Goal: Task Accomplishment & Management: Manage account settings

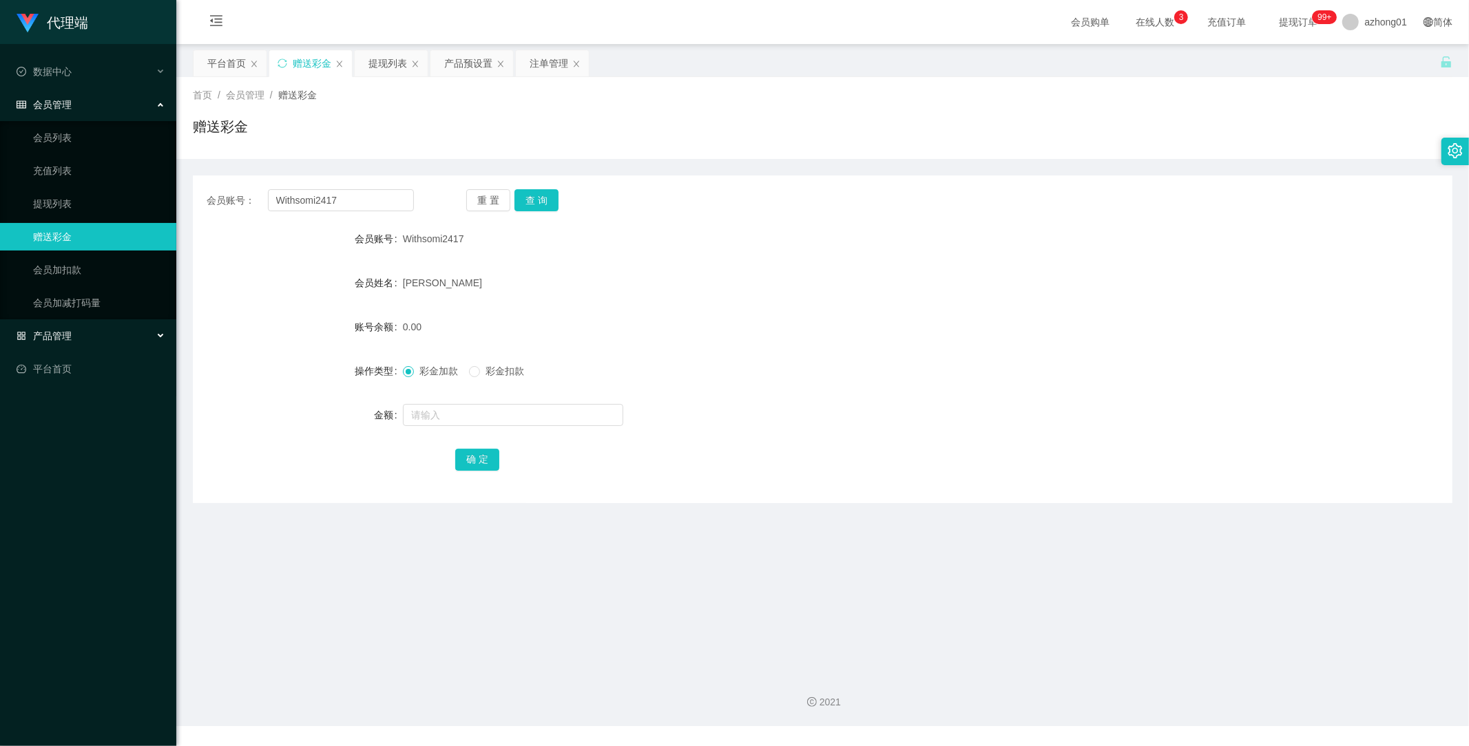
click at [65, 342] on div "产品管理" at bounding box center [88, 336] width 176 height 28
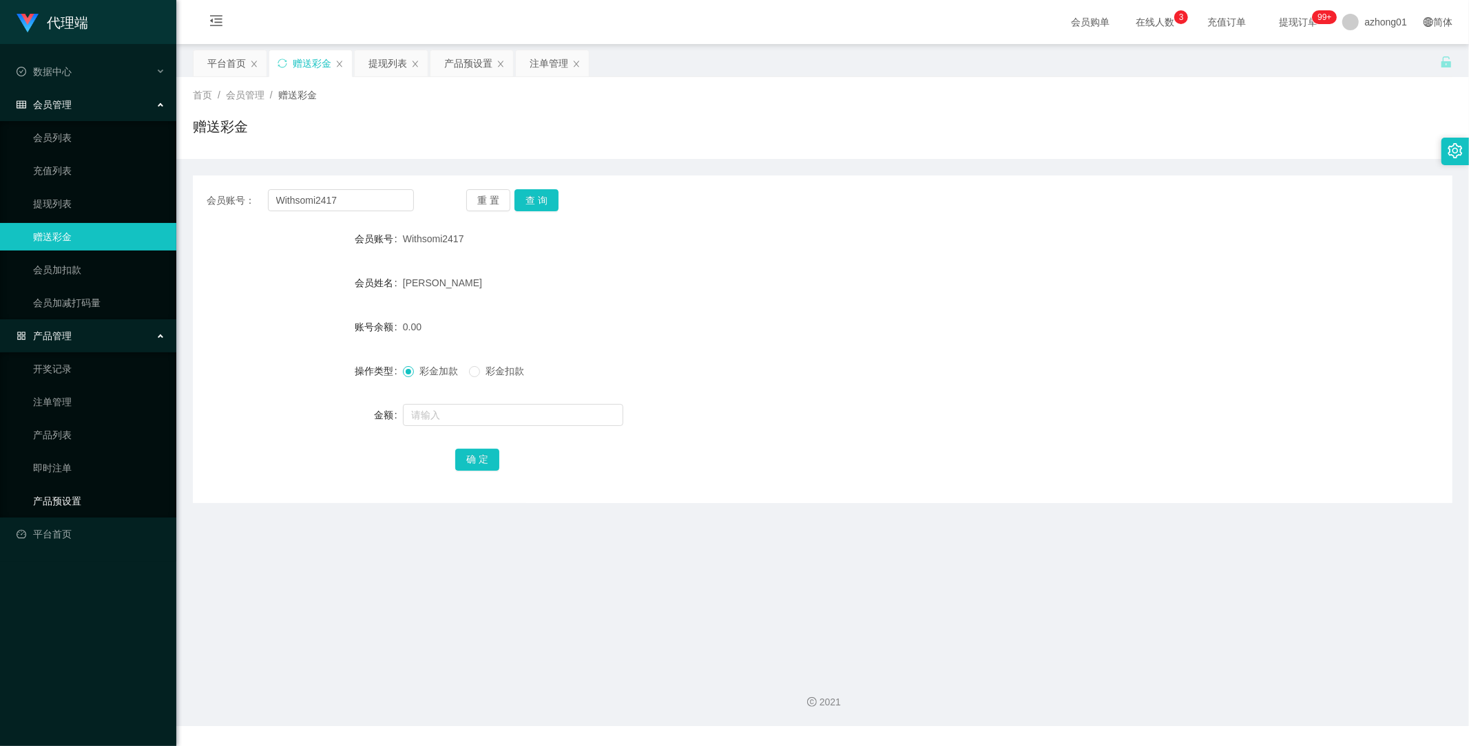
click at [81, 500] on link "产品预设置" at bounding box center [99, 502] width 132 height 28
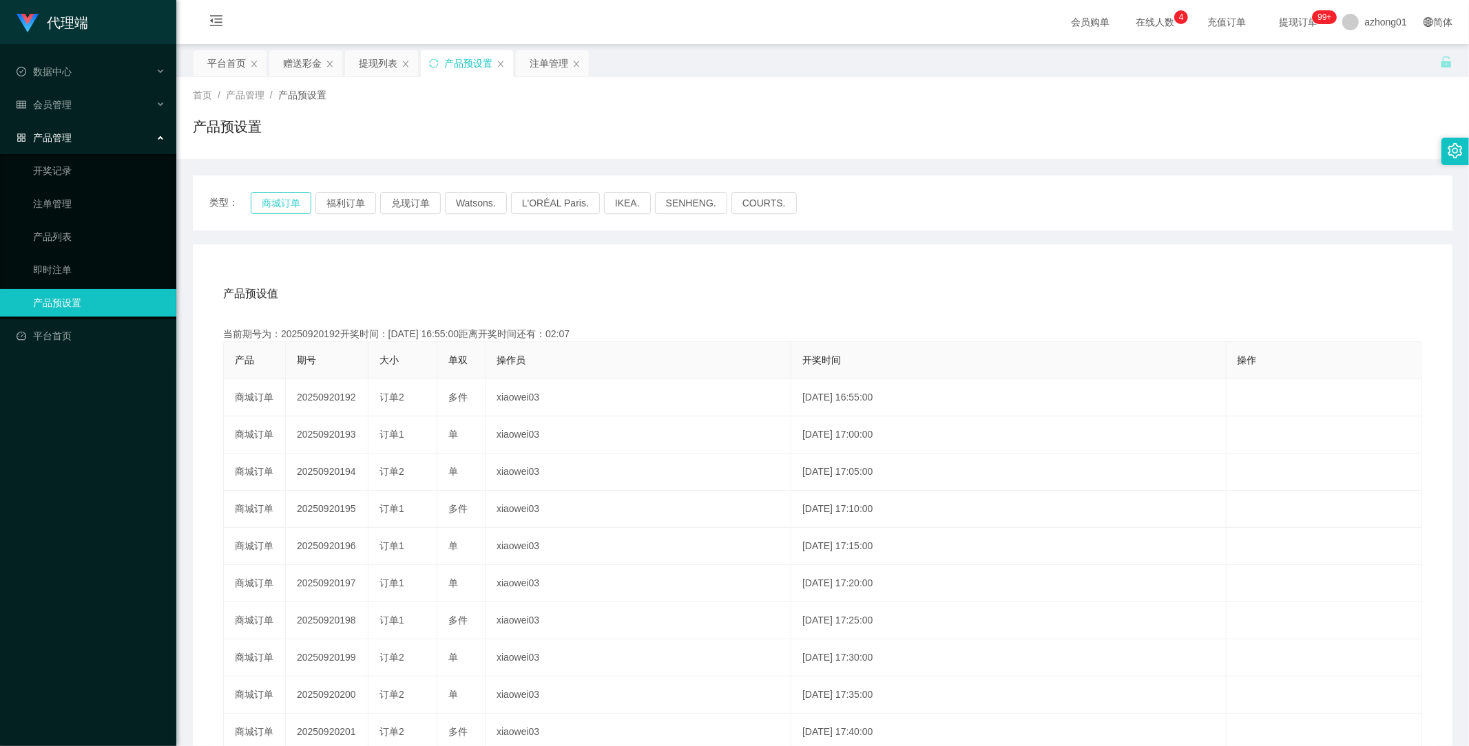
click at [287, 207] on button "商城订单" at bounding box center [281, 203] width 61 height 22
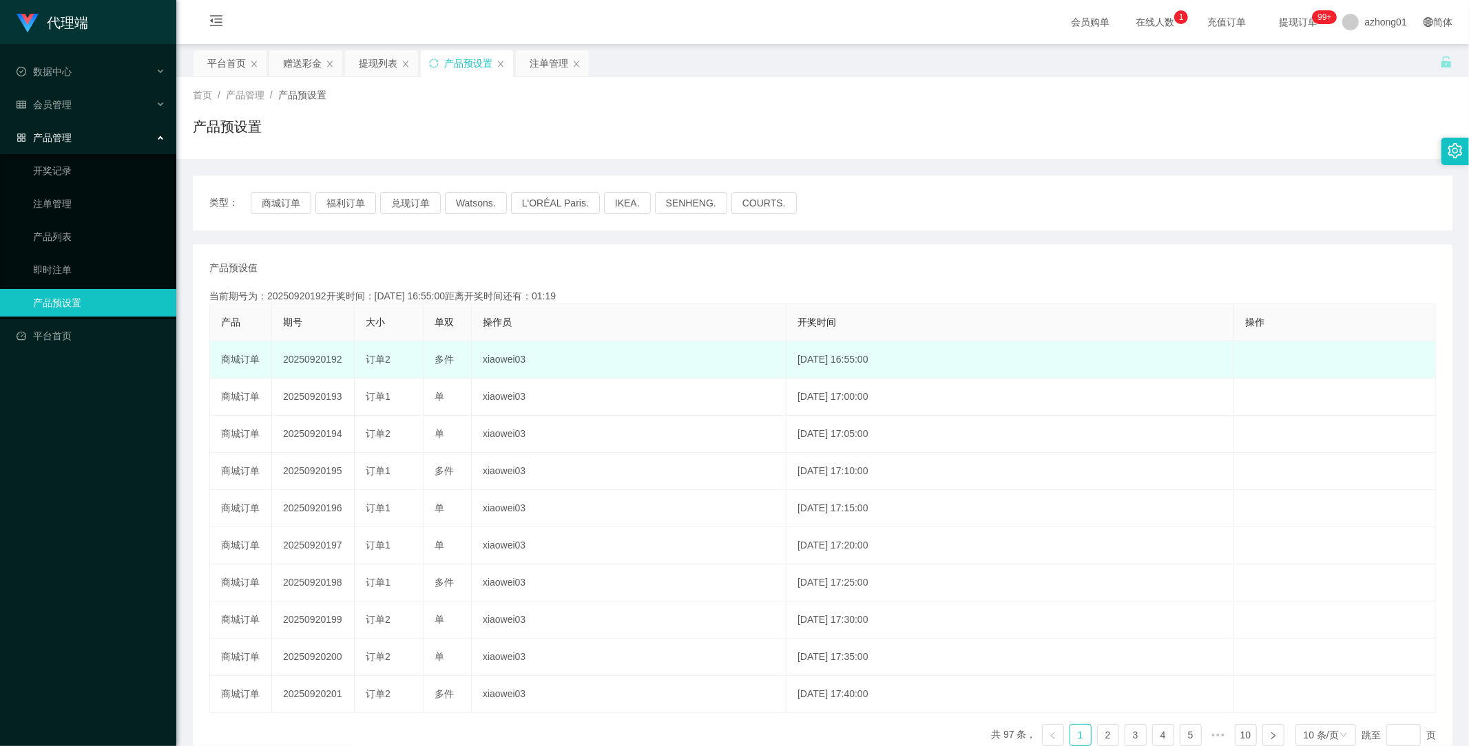
click at [324, 362] on td "20250920192" at bounding box center [313, 360] width 83 height 37
copy td "20250920192"
click at [324, 362] on td "20250920192" at bounding box center [313, 360] width 83 height 37
copy td "20250920192"
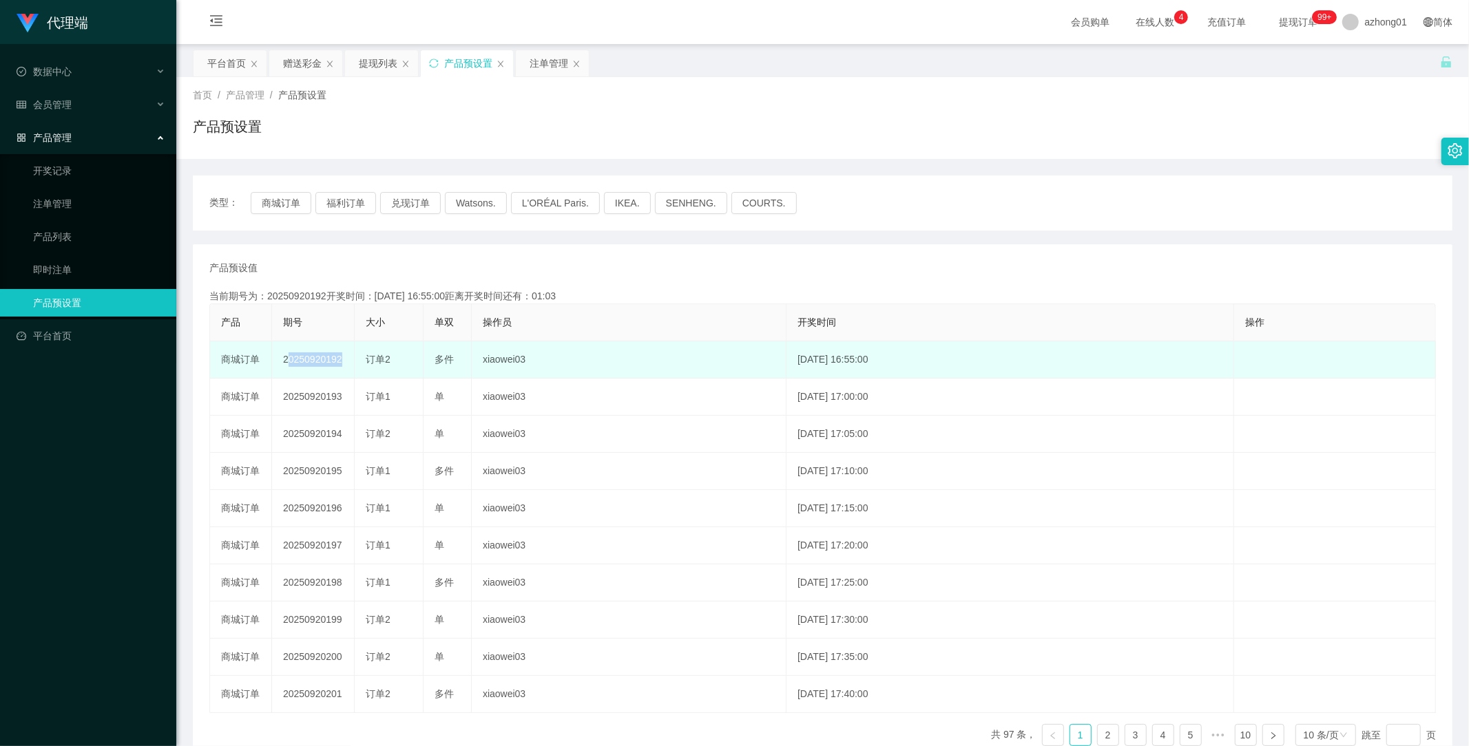
click at [320, 360] on td "20250920192" at bounding box center [313, 360] width 83 height 37
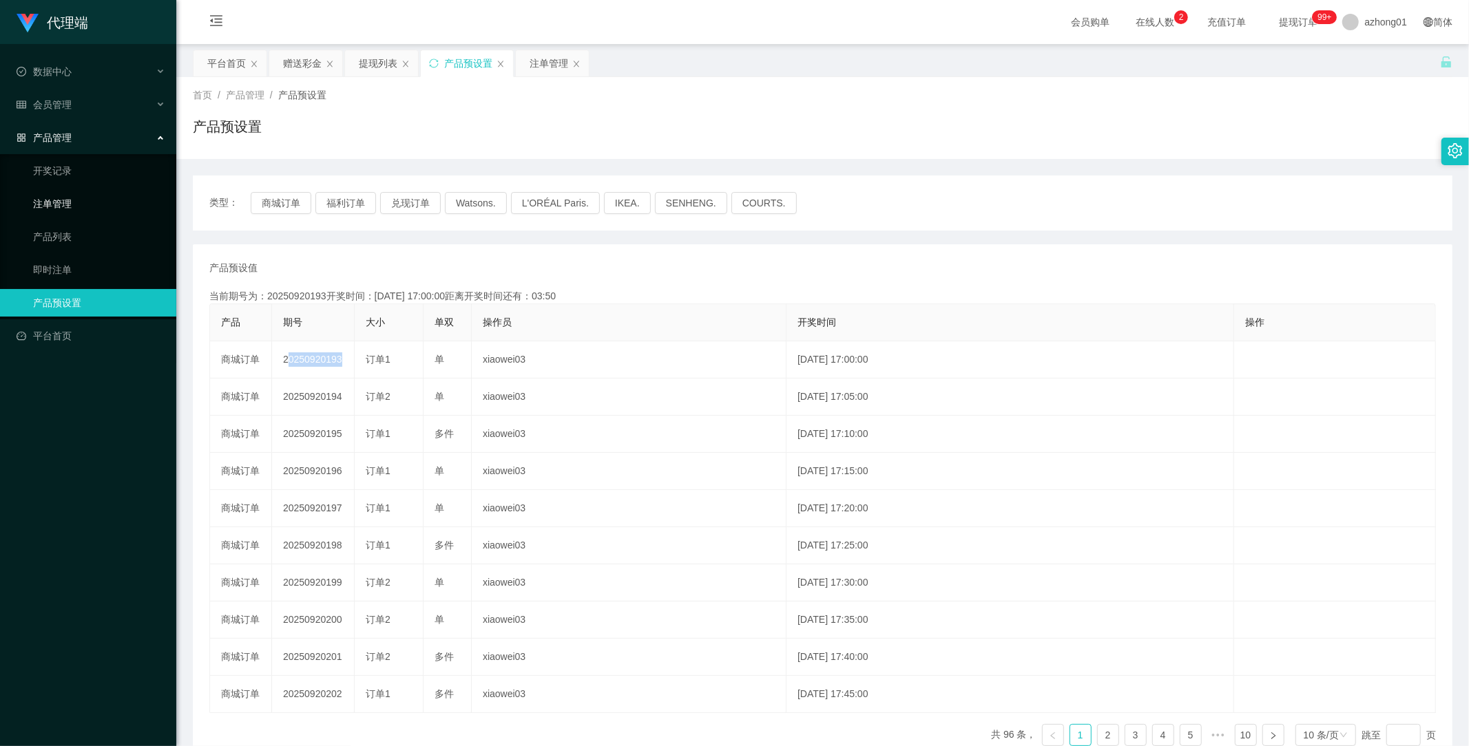
click at [70, 196] on link "注单管理" at bounding box center [99, 204] width 132 height 28
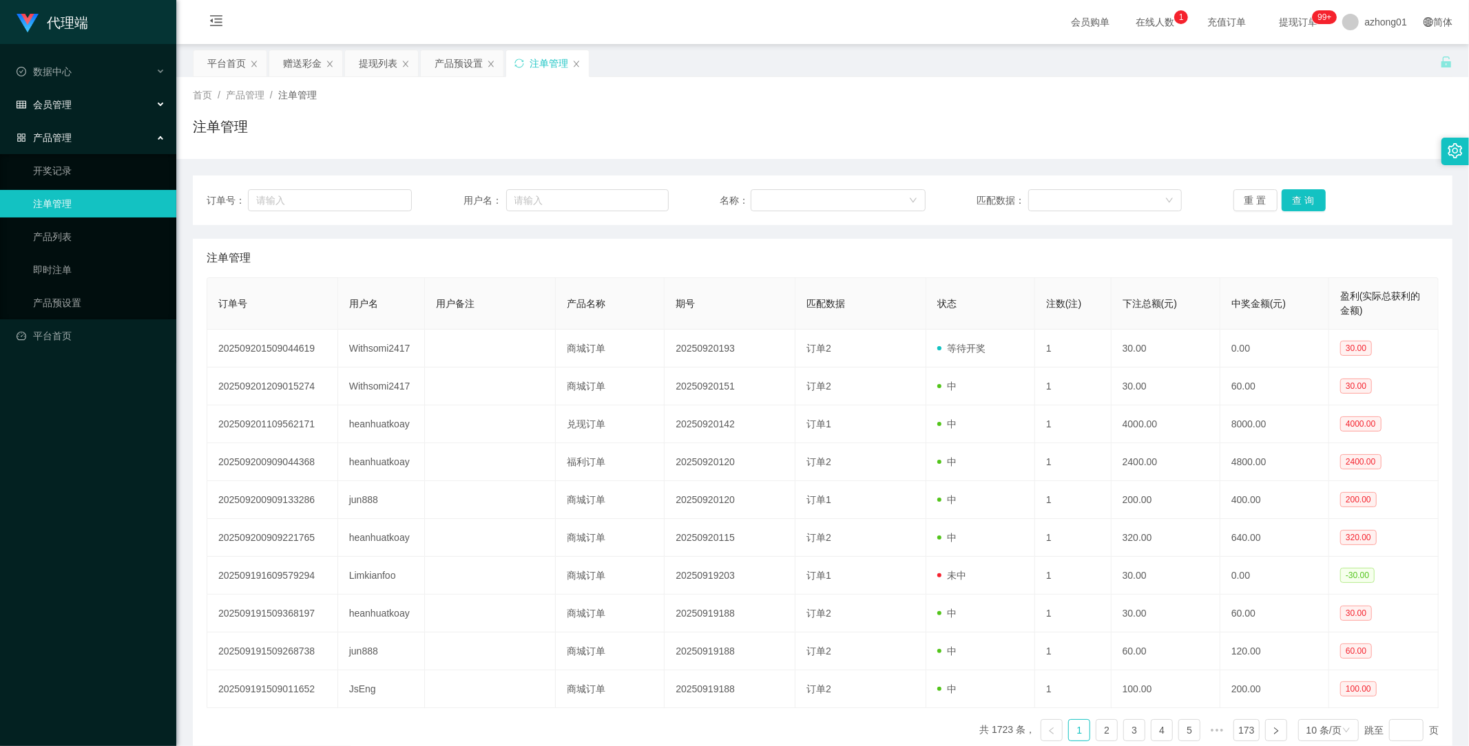
click at [66, 103] on span "会员管理" at bounding box center [44, 104] width 55 height 11
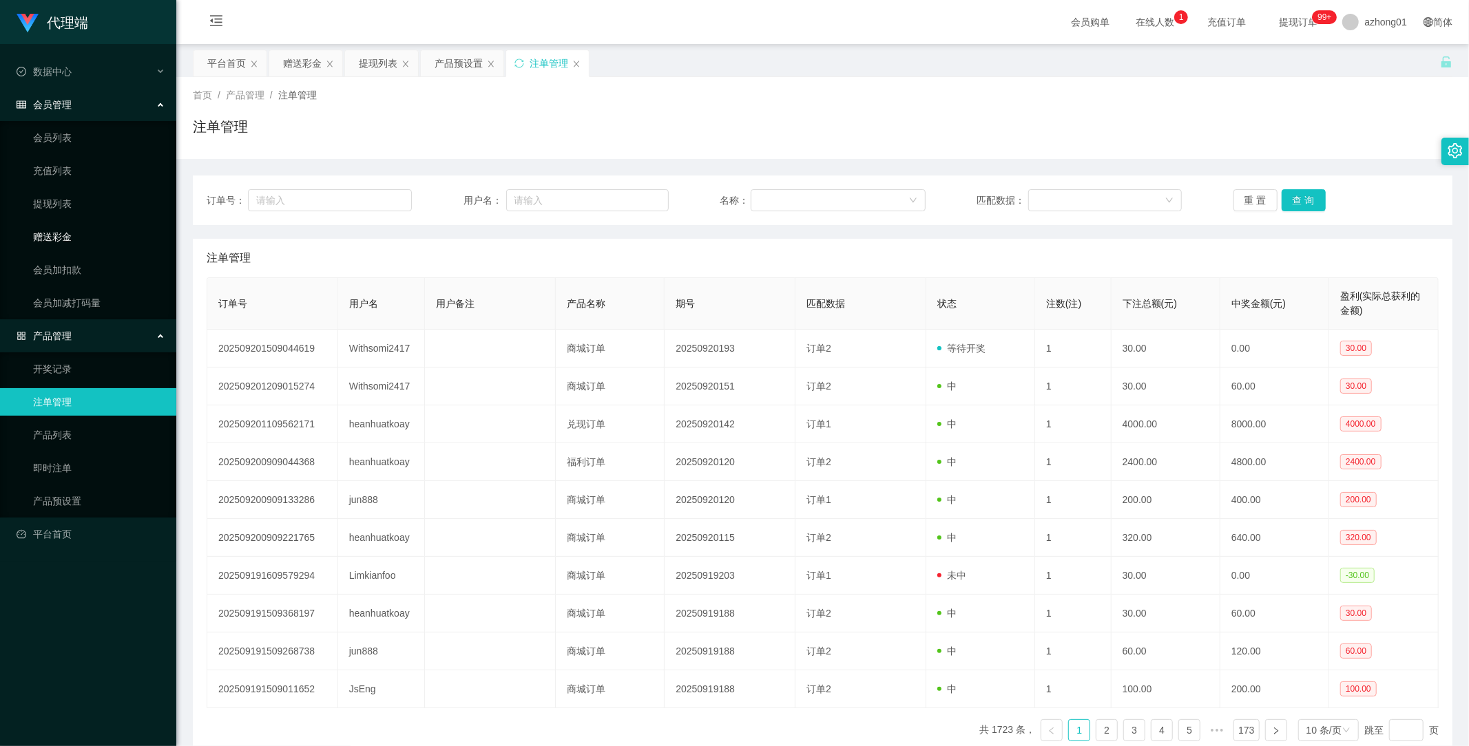
click at [67, 238] on link "赠送彩金" at bounding box center [99, 237] width 132 height 28
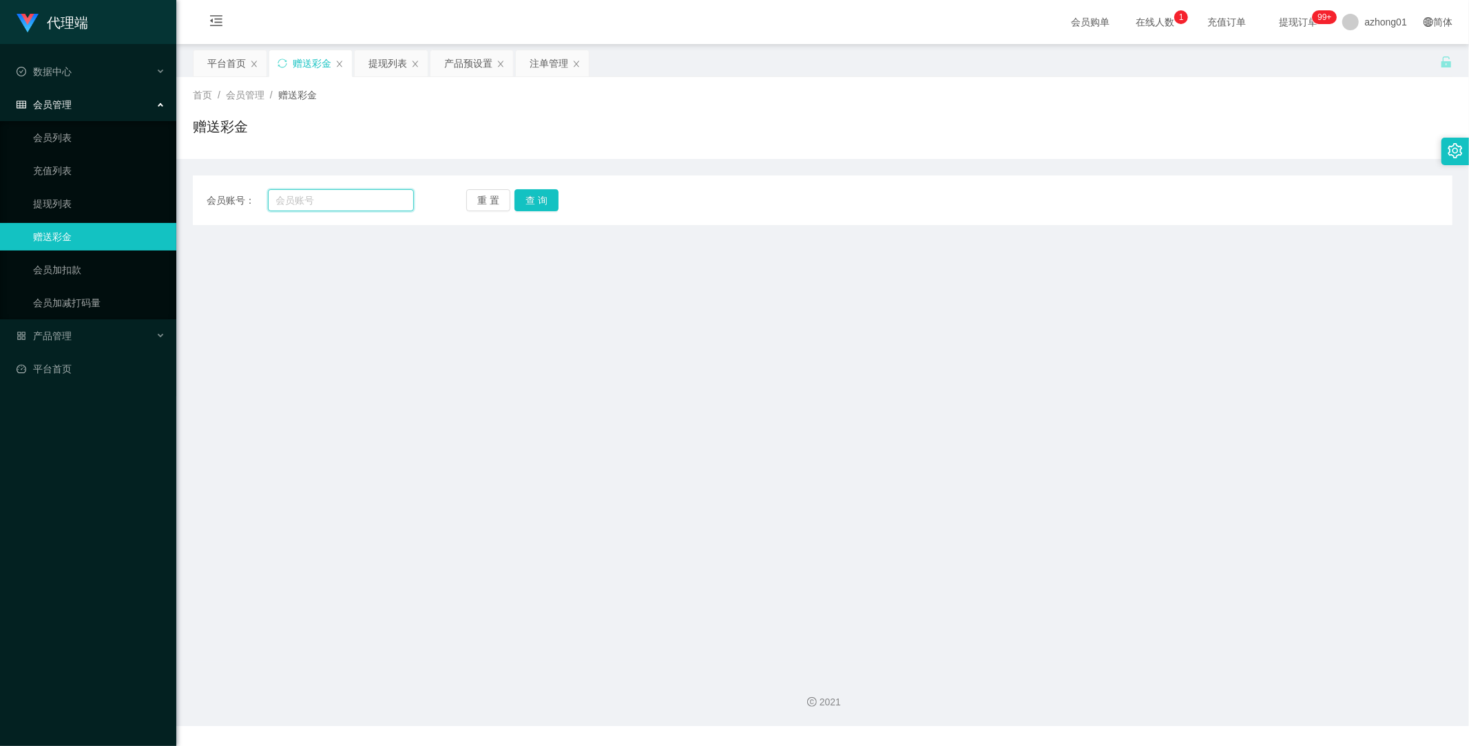
click at [386, 202] on input "text" at bounding box center [341, 200] width 147 height 22
paste input "Withsomi2417"
type input "Withsomi2417"
click at [525, 198] on button "查 询" at bounding box center [536, 200] width 44 height 22
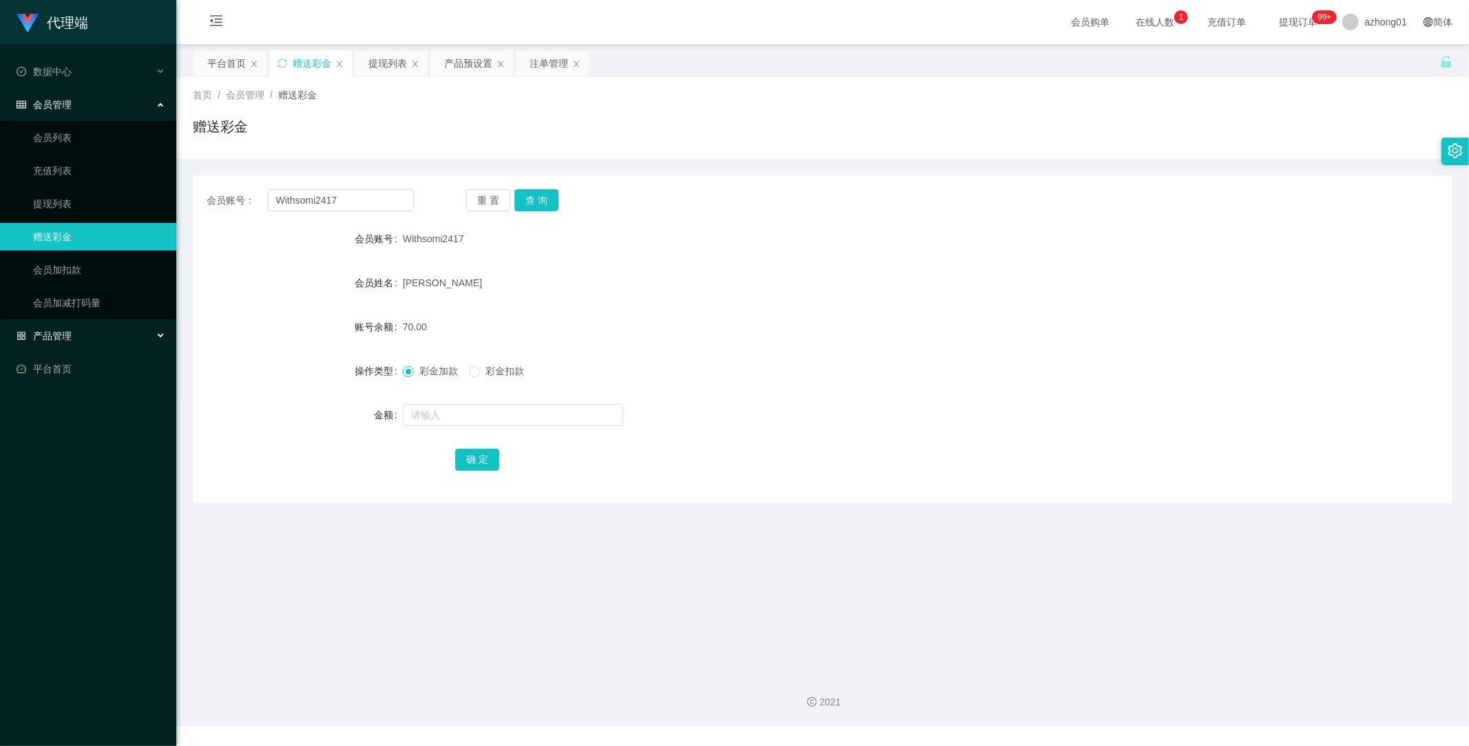
click at [63, 340] on span "产品管理" at bounding box center [44, 336] width 55 height 11
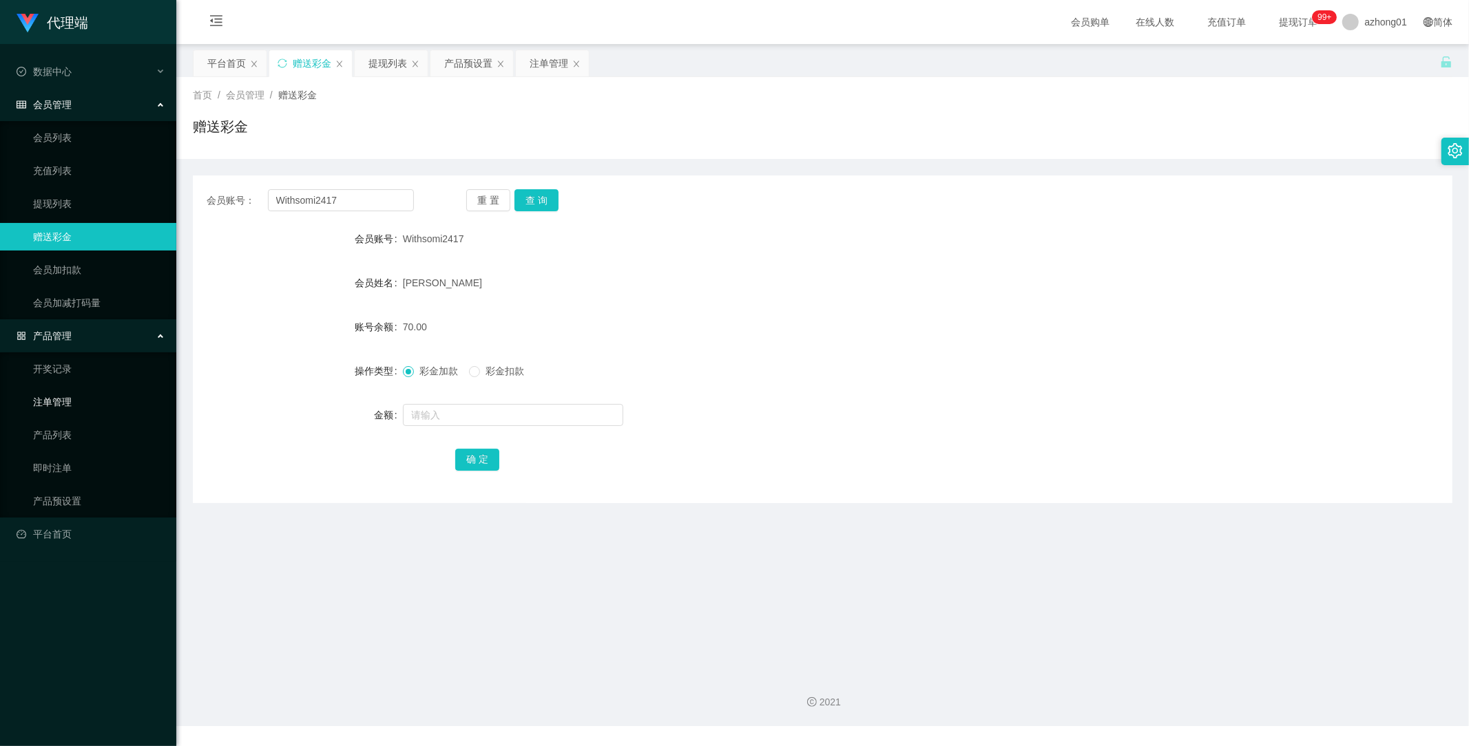
click at [69, 401] on link "注单管理" at bounding box center [99, 402] width 132 height 28
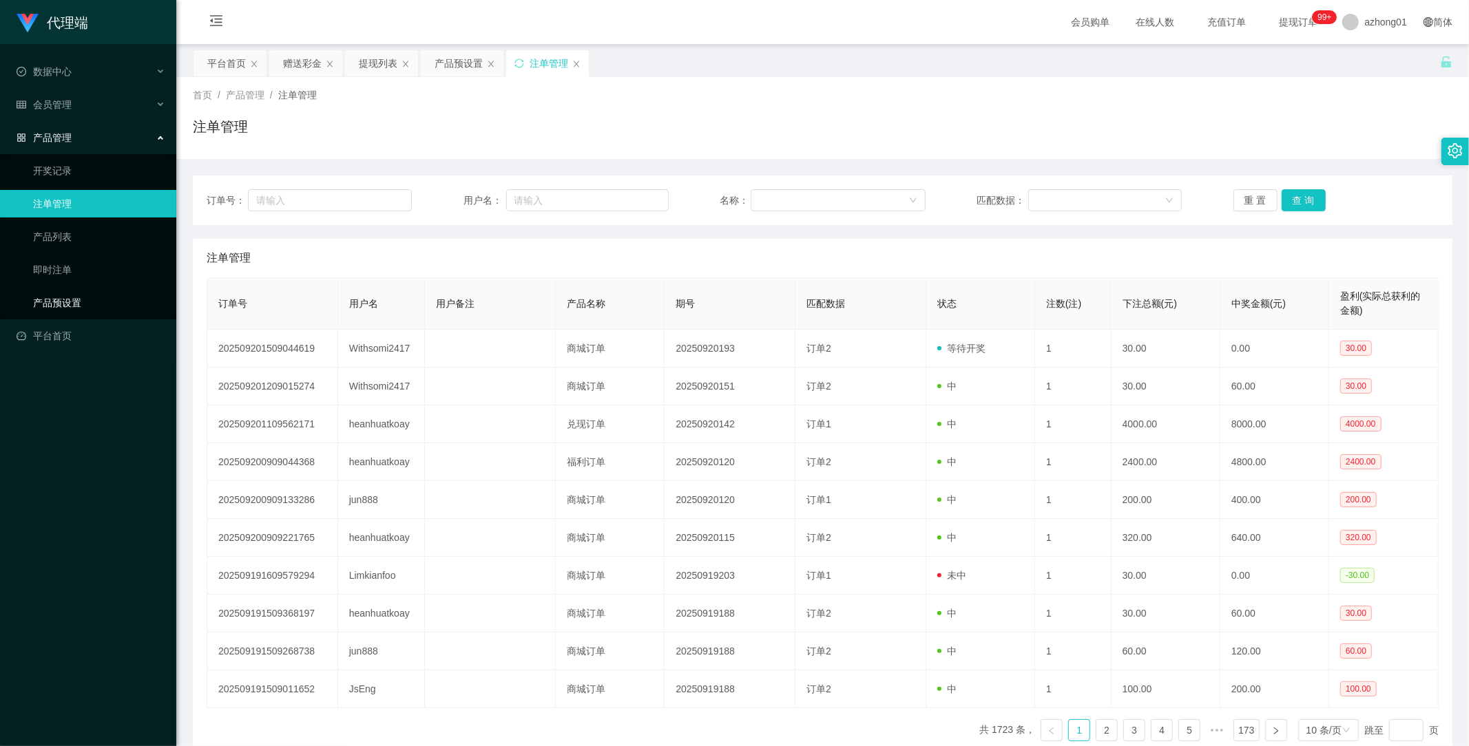
click at [71, 301] on link "产品预设置" at bounding box center [99, 303] width 132 height 28
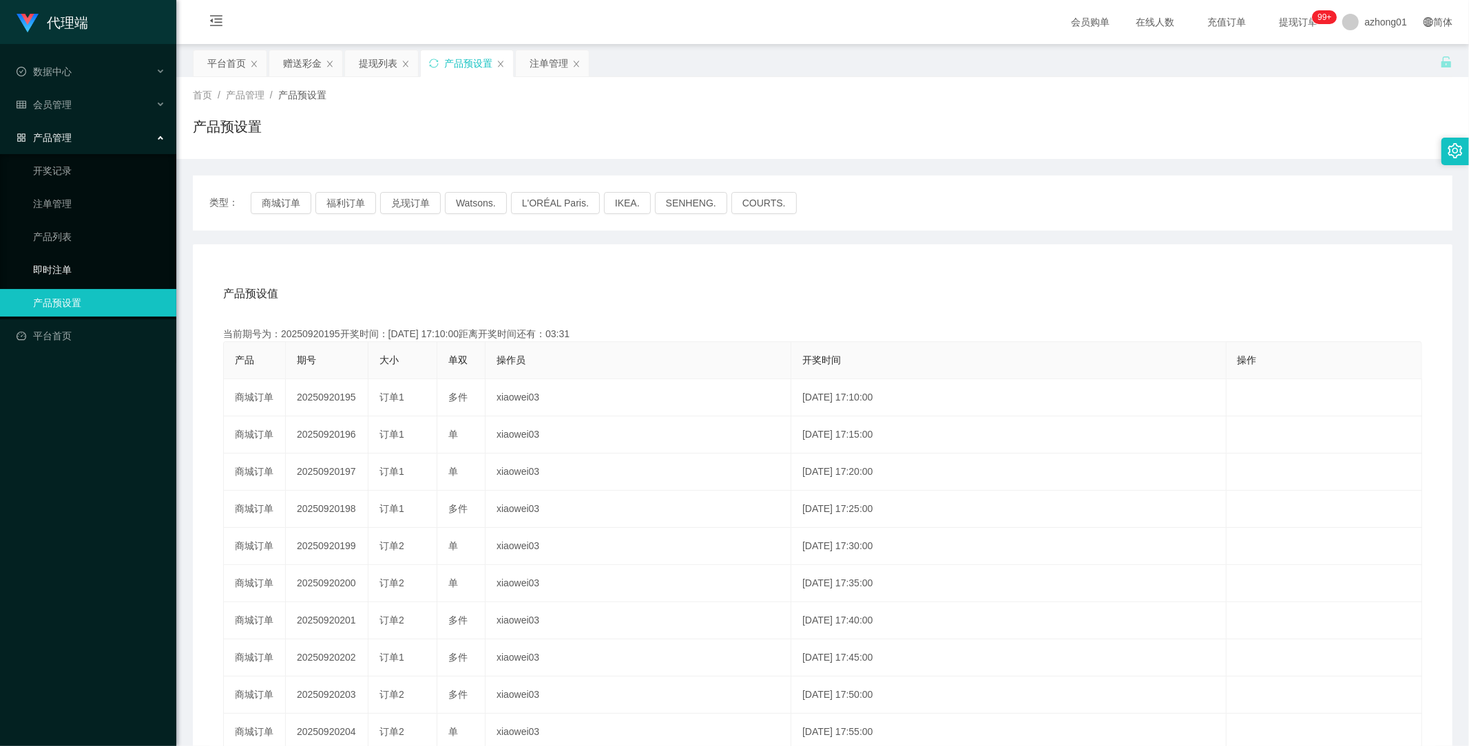
click at [63, 270] on link "即时注单" at bounding box center [99, 270] width 132 height 28
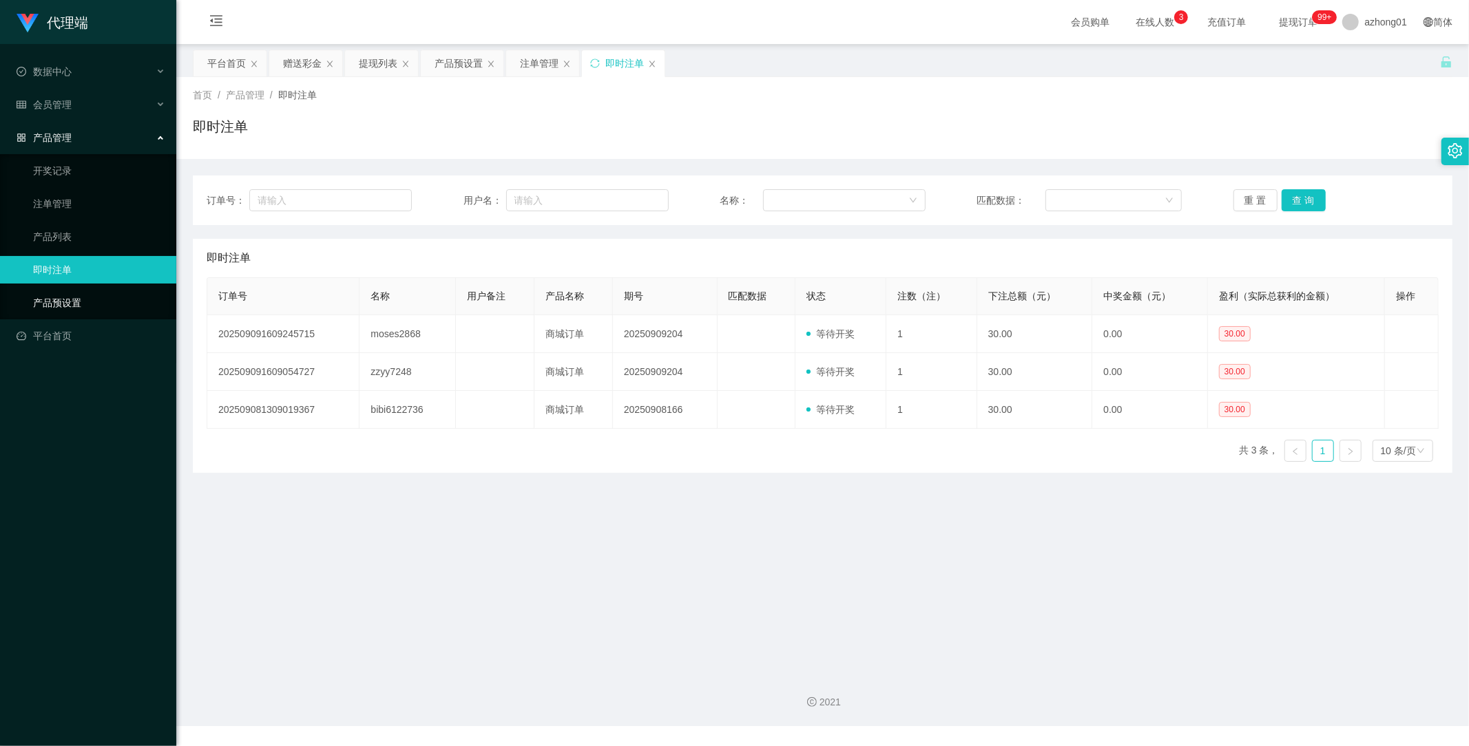
click at [70, 301] on link "产品预设置" at bounding box center [99, 303] width 132 height 28
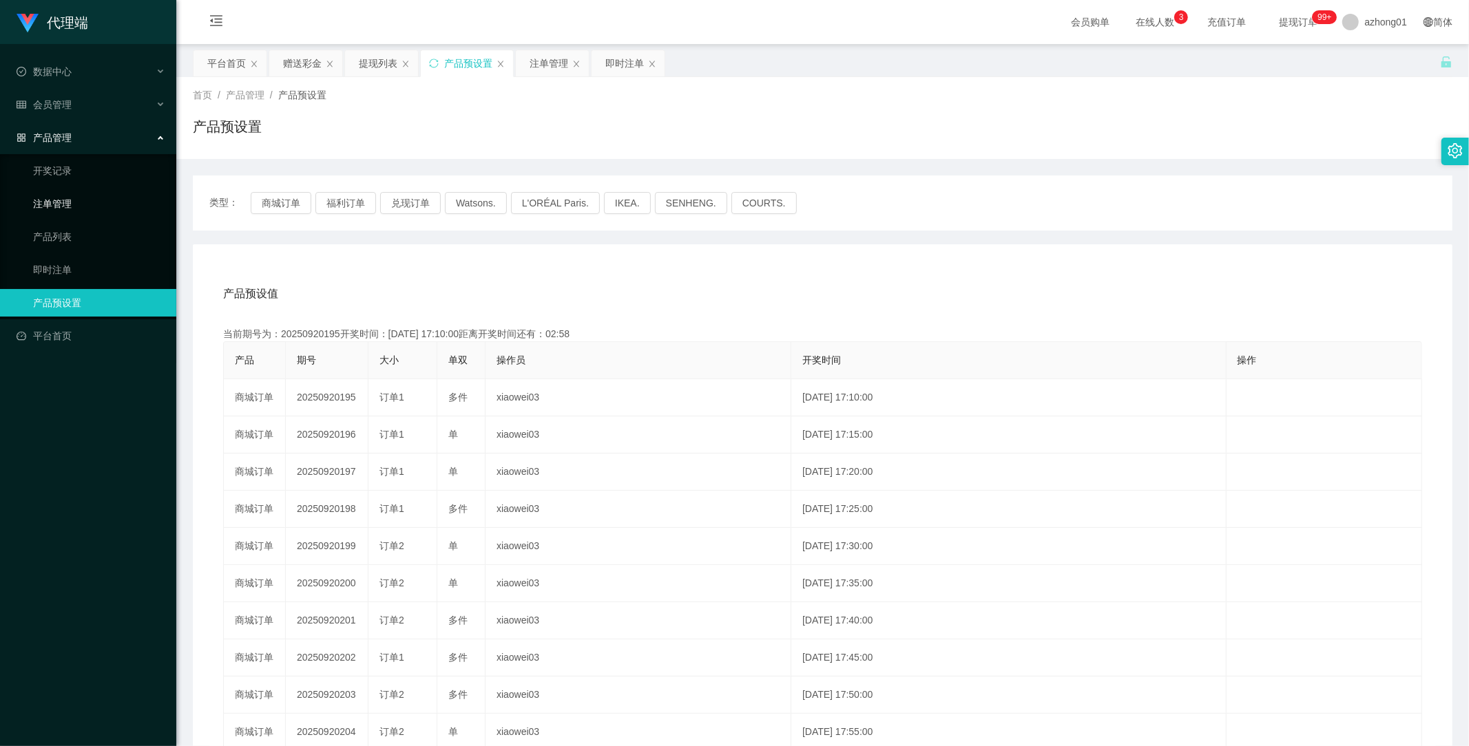
click at [59, 191] on link "注单管理" at bounding box center [99, 204] width 132 height 28
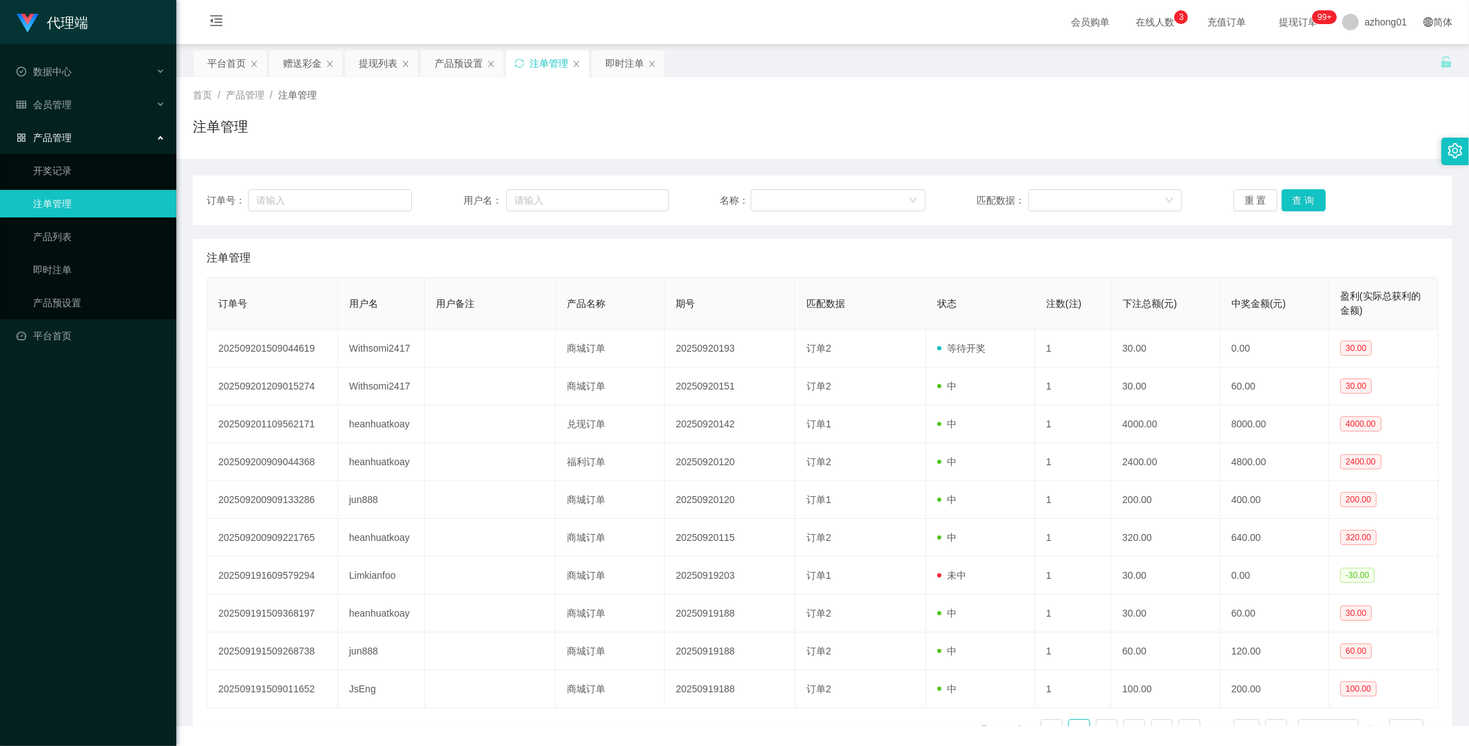
click at [62, 198] on link "注单管理" at bounding box center [99, 204] width 132 height 28
click at [132, 592] on div "代理端 数据中心 会员管理 会员列表 充值列表 提现列表 赠送彩金 会员加扣款 会员加减打码量 产品管理 开奖记录 注单管理 产品列表 即时注单 产品预设置 …" at bounding box center [88, 373] width 176 height 746
click at [63, 101] on span "会员管理" at bounding box center [44, 104] width 55 height 11
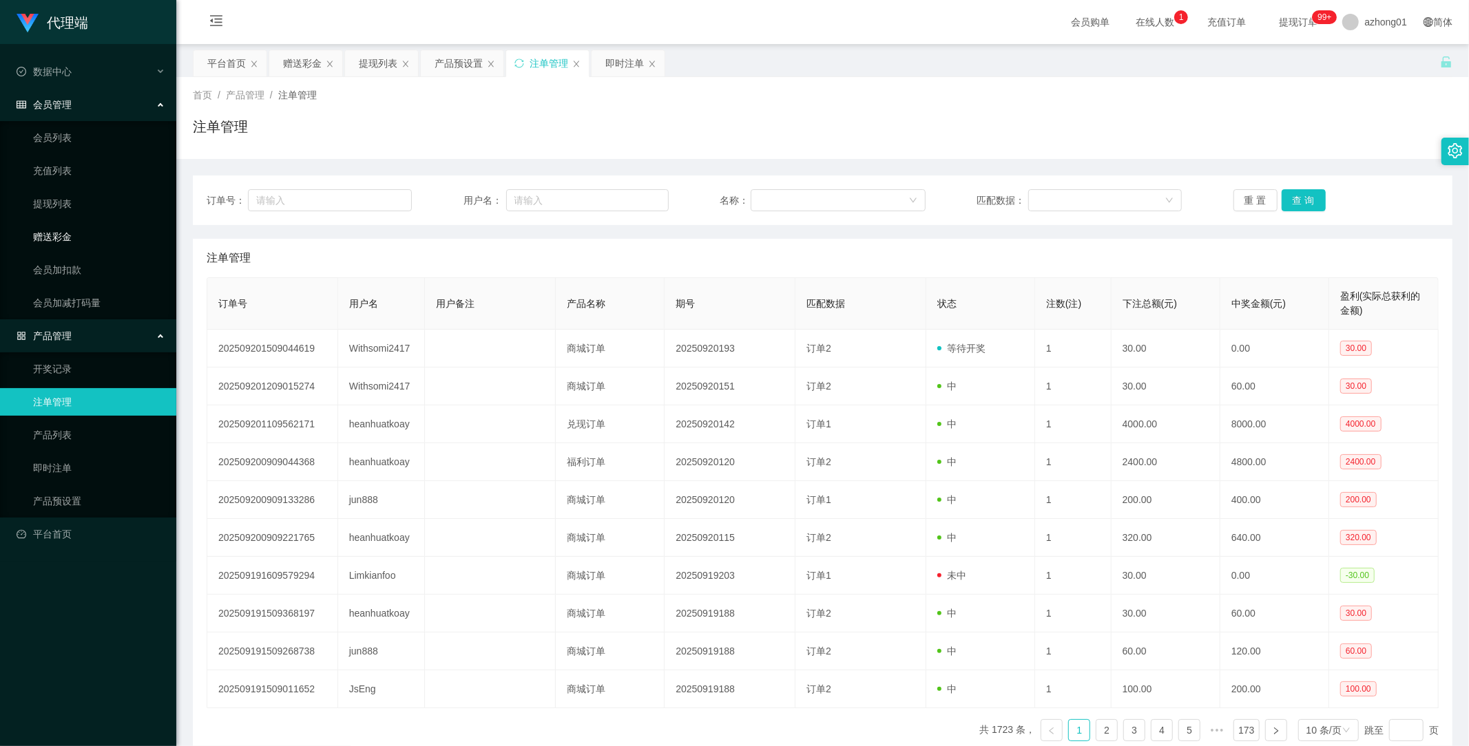
click at [59, 235] on link "赠送彩金" at bounding box center [99, 237] width 132 height 28
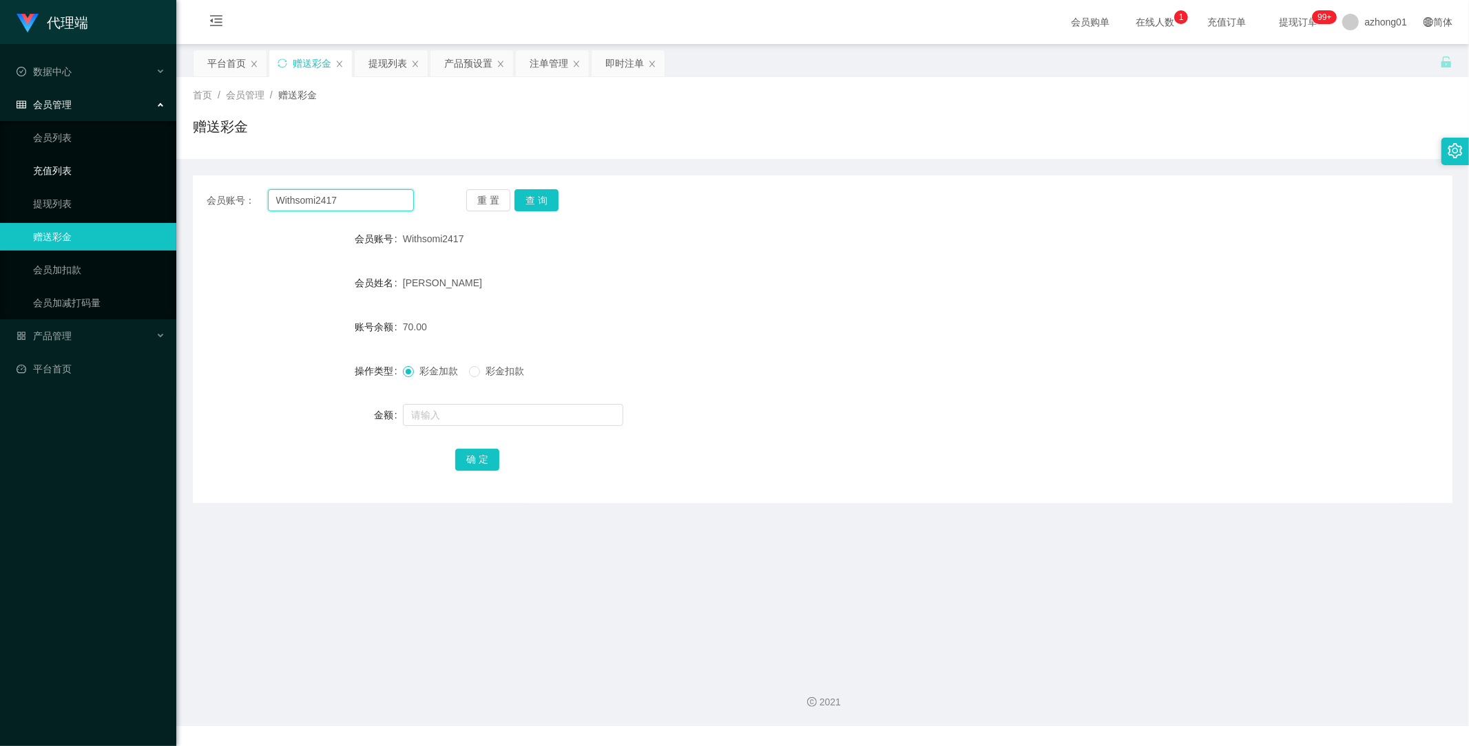
drag, startPoint x: 366, startPoint y: 196, endPoint x: 140, endPoint y: 173, distance: 227.7
click at [143, 172] on section "代理端 数据中心 会员管理 会员列表 充值列表 提现列表 赠送彩金 会员加扣款 会员加减打码量 产品管理 开奖记录 注单管理 产品列表 即时注单 产品预设置 …" at bounding box center [734, 363] width 1469 height 726
paste input "text"
type input "Withsomi2417"
click at [538, 200] on button "查 询" at bounding box center [536, 200] width 44 height 22
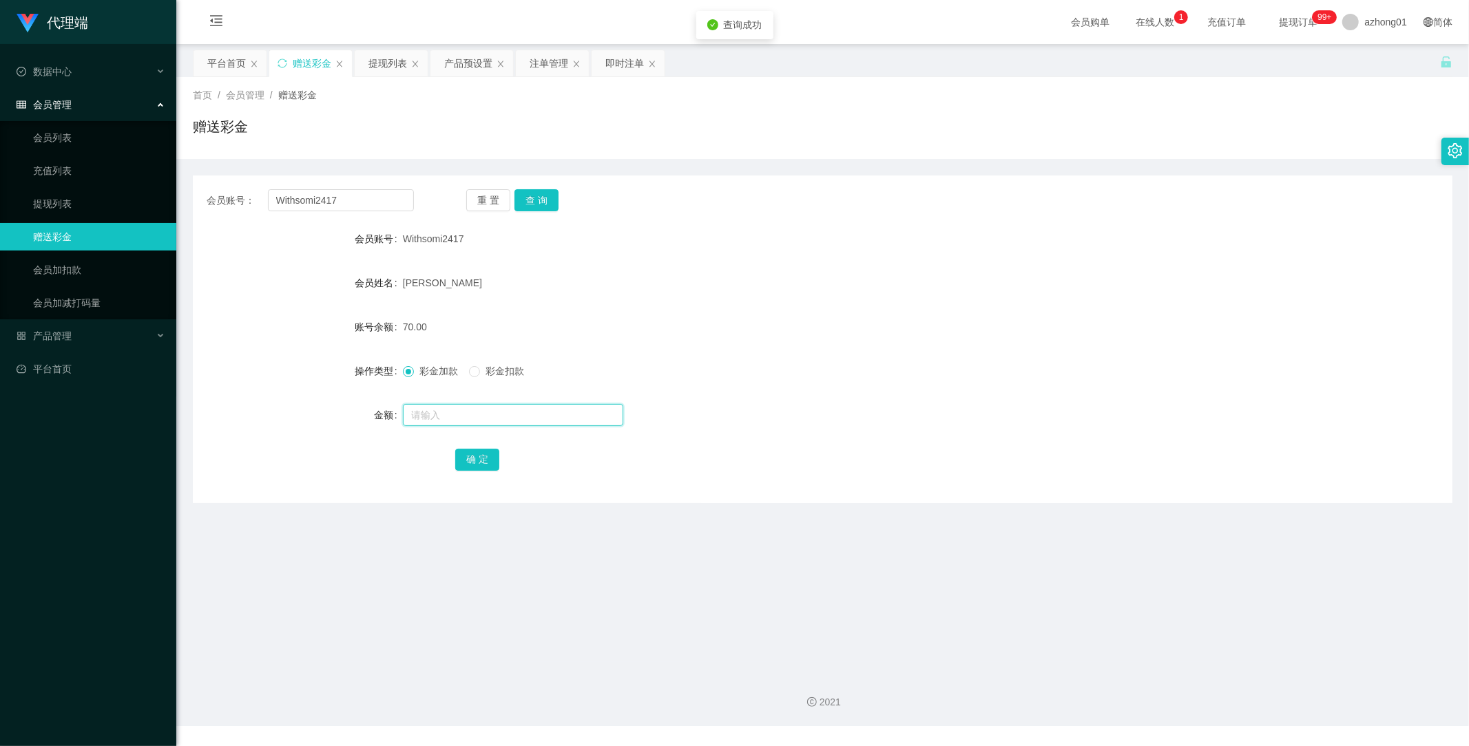
click at [482, 415] on input "text" at bounding box center [513, 415] width 220 height 22
type input "60"
click at [485, 457] on button "确 定" at bounding box center [477, 460] width 44 height 22
drag, startPoint x: 363, startPoint y: 198, endPoint x: 147, endPoint y: 210, distance: 216.5
click at [138, 205] on section "代理端 数据中心 会员管理 会员列表 充值列表 提现列表 赠送彩金 会员加扣款 会员加减打码量 产品管理 开奖记录 注单管理 产品列表 即时注单 产品预设置 …" at bounding box center [734, 363] width 1469 height 726
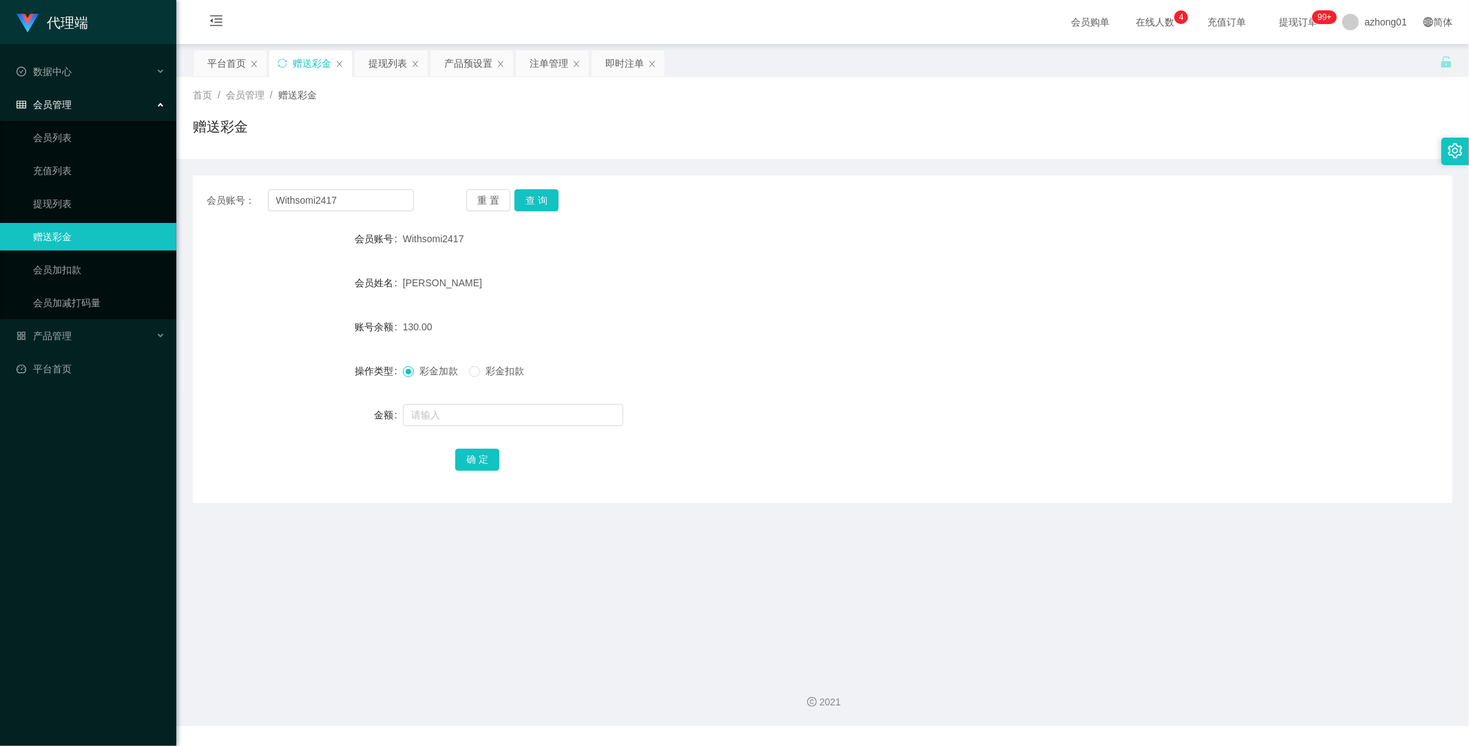
click at [561, 194] on div "重 置 查 询" at bounding box center [569, 200] width 207 height 22
click at [543, 196] on button "查 询" at bounding box center [536, 200] width 44 height 22
click at [547, 198] on button "查 询" at bounding box center [536, 200] width 44 height 22
click at [56, 197] on link "提现列表" at bounding box center [99, 204] width 132 height 28
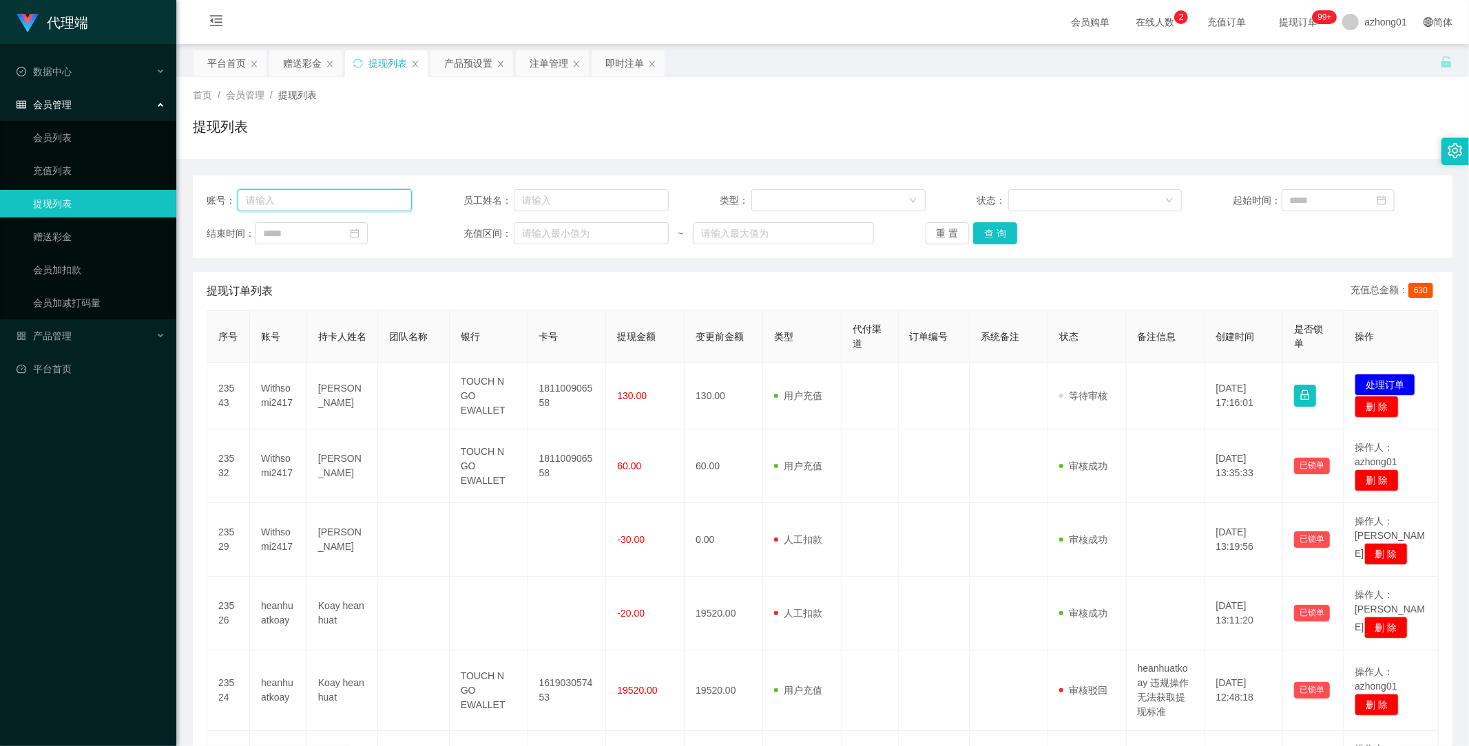
click at [321, 201] on input "text" at bounding box center [325, 200] width 174 height 22
paste input "Withsomi2417"
type input "Withsomi2417"
click at [995, 232] on button "查 询" at bounding box center [995, 233] width 44 height 22
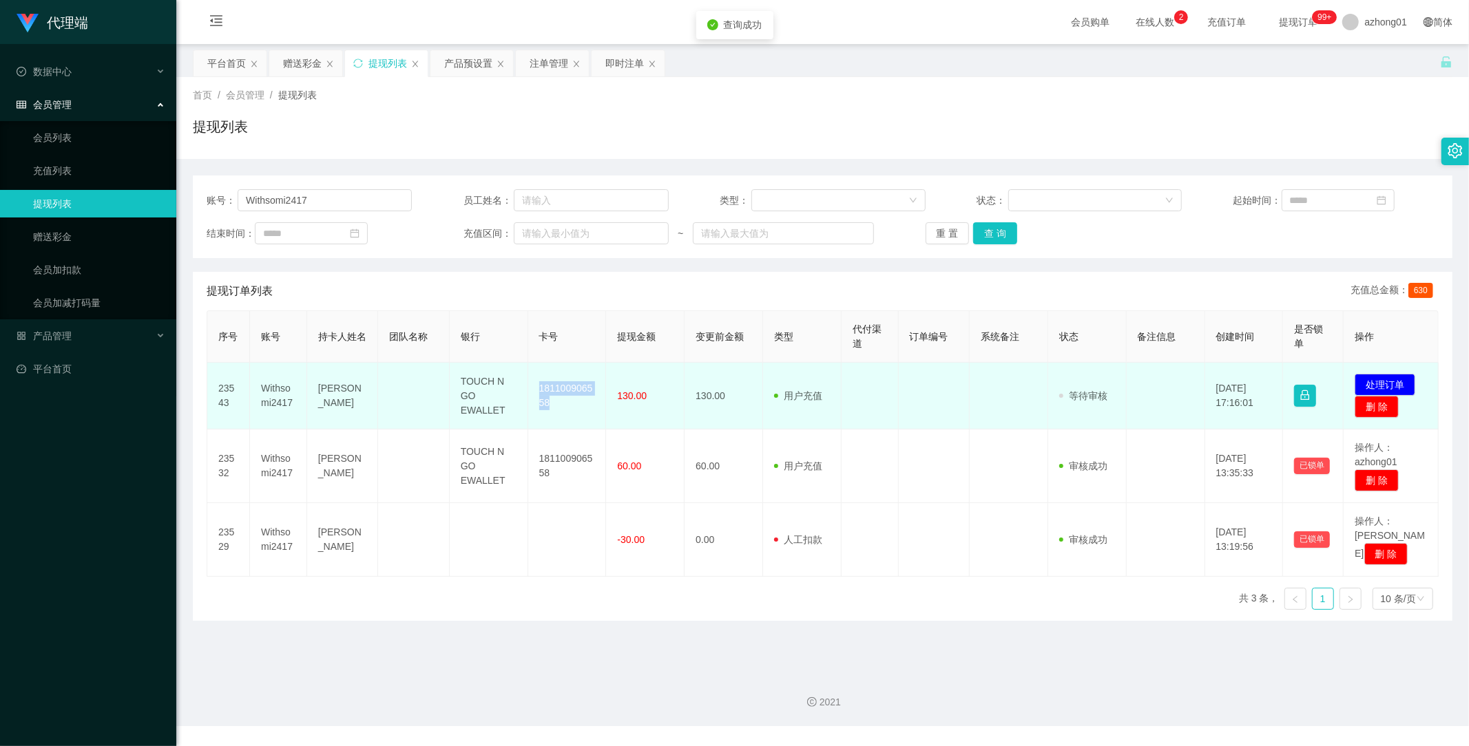
drag, startPoint x: 536, startPoint y: 381, endPoint x: 570, endPoint y: 414, distance: 47.3
click at [570, 414] on td "181100906558" at bounding box center [567, 396] width 78 height 67
copy td "181100906558"
click at [1359, 383] on button "处理订单" at bounding box center [1384, 385] width 61 height 22
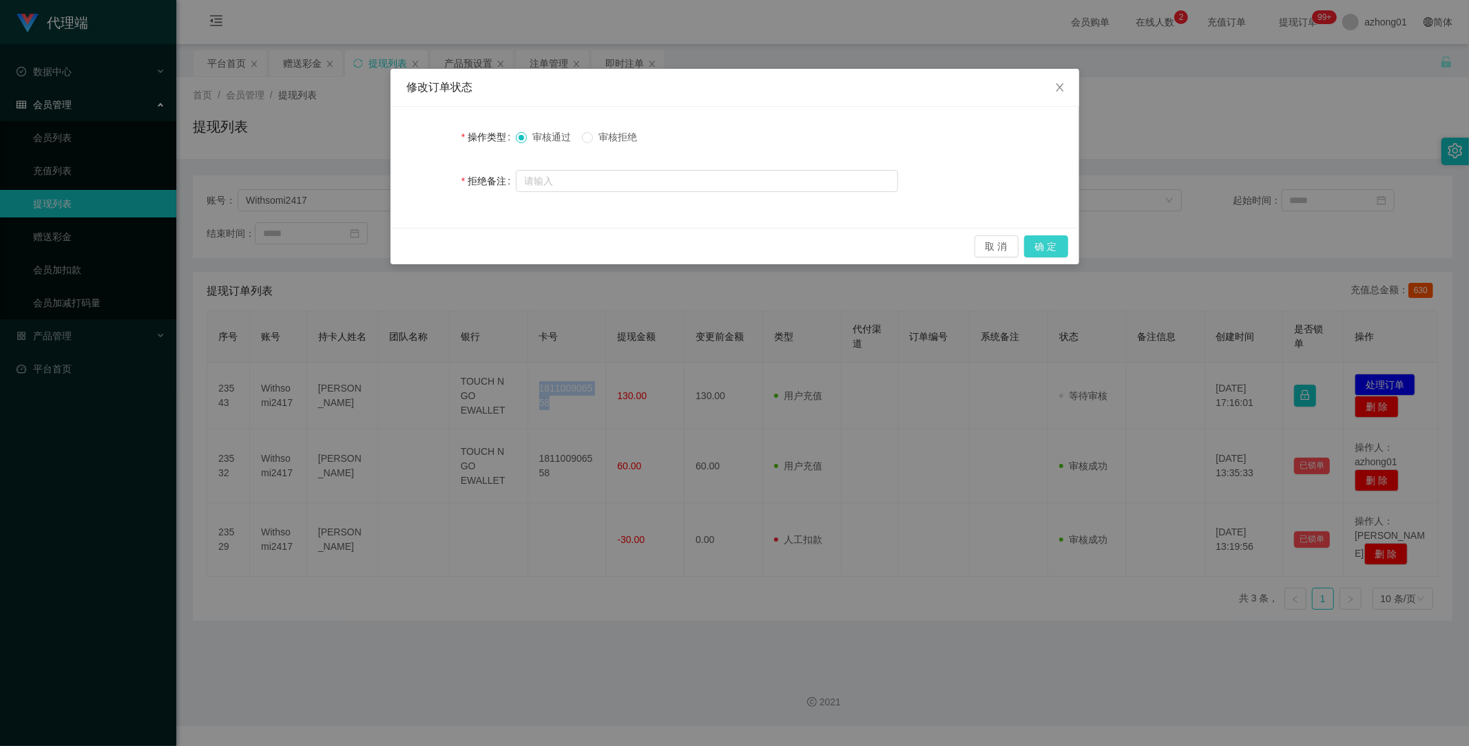
click at [1058, 243] on button "确 定" at bounding box center [1046, 246] width 44 height 22
